Goal: Find specific page/section: Find specific page/section

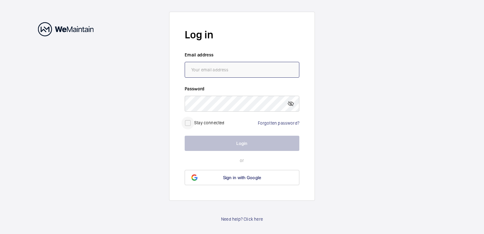
type input "[EMAIL_ADDRESS][DOMAIN_NAME]"
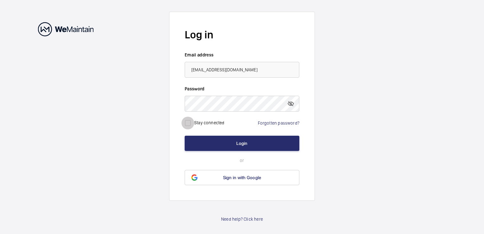
click at [189, 124] on input "checkbox" at bounding box center [187, 123] width 13 height 13
checkbox input "true"
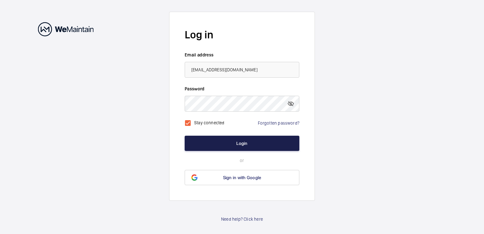
click at [208, 149] on button "Login" at bounding box center [242, 143] width 115 height 15
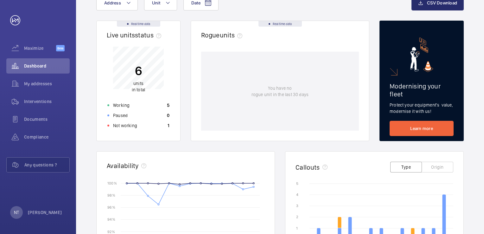
scroll to position [48, 0]
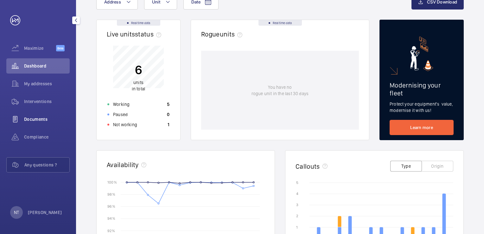
click at [31, 124] on div "Documents" at bounding box center [37, 118] width 63 height 15
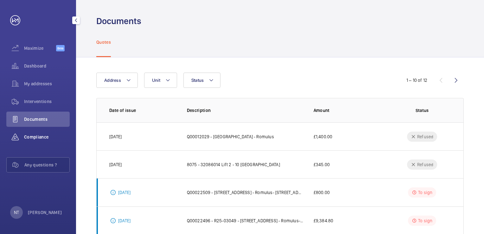
click at [31, 134] on span "Compliance" at bounding box center [47, 137] width 46 height 6
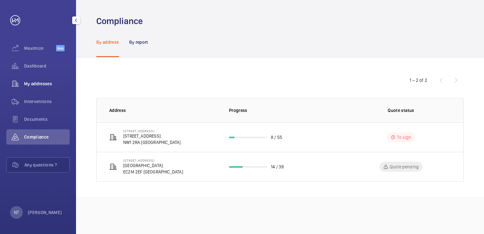
click at [37, 84] on span "My addresses" at bounding box center [47, 83] width 46 height 6
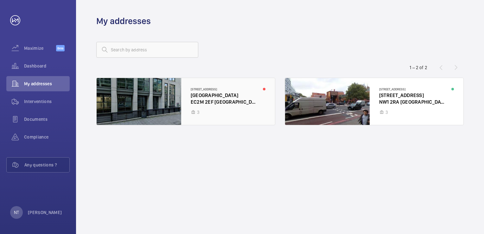
click at [231, 99] on div at bounding box center [186, 101] width 178 height 47
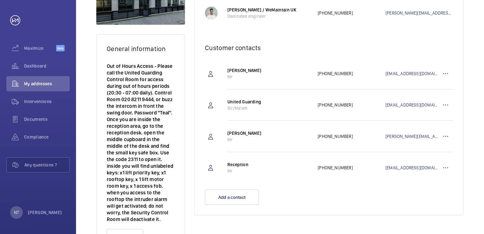
scroll to position [134, 0]
